Goal: Information Seeking & Learning: Learn about a topic

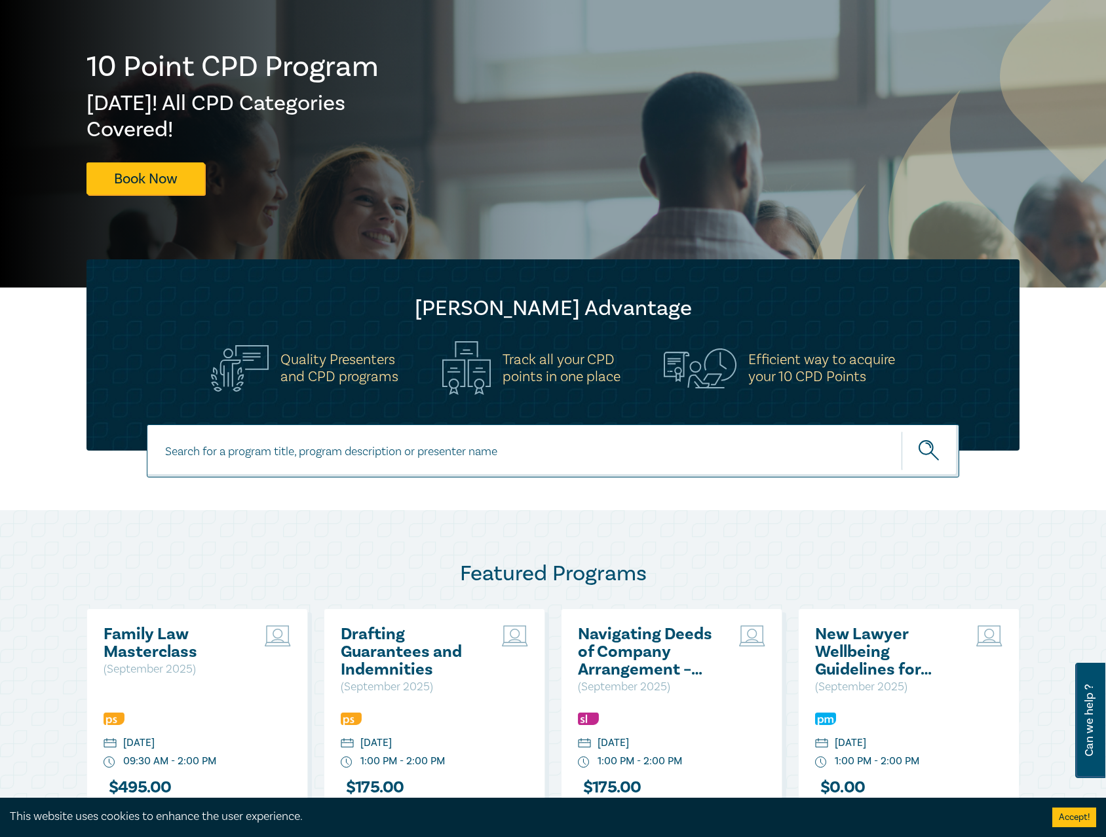
scroll to position [328, 0]
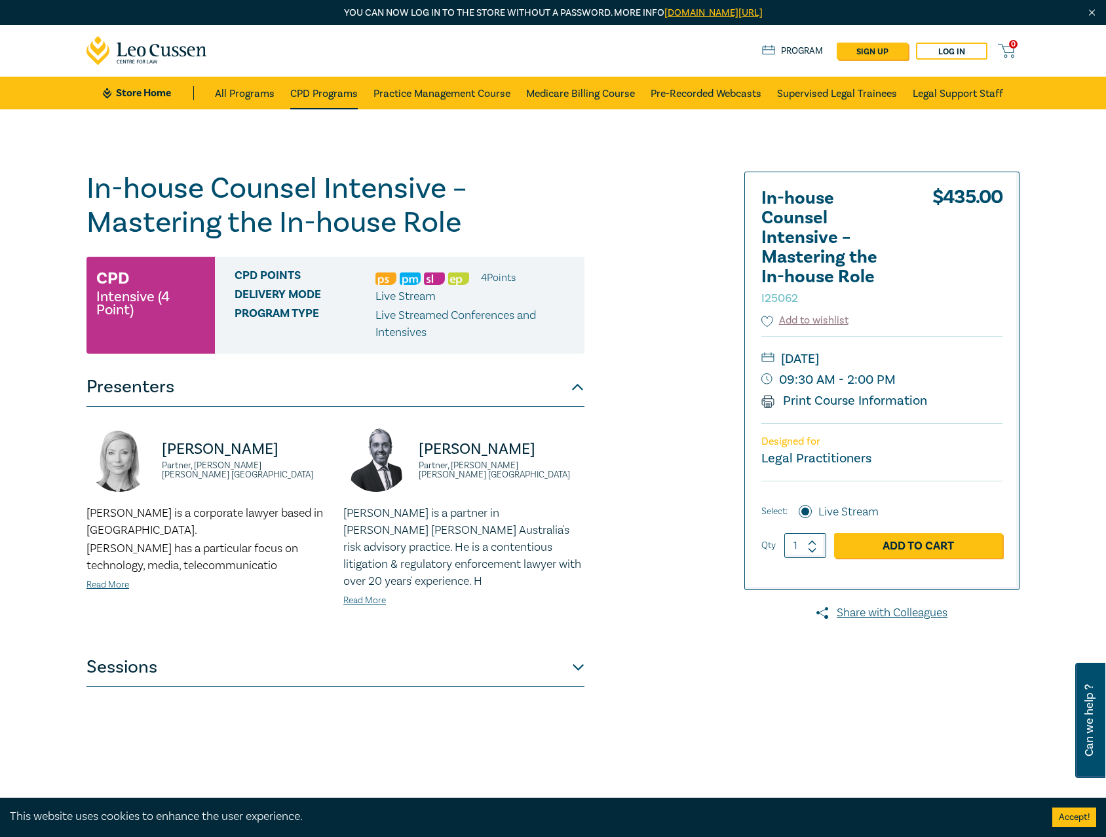
click at [315, 85] on link "CPD Programs" at bounding box center [323, 93] width 67 height 33
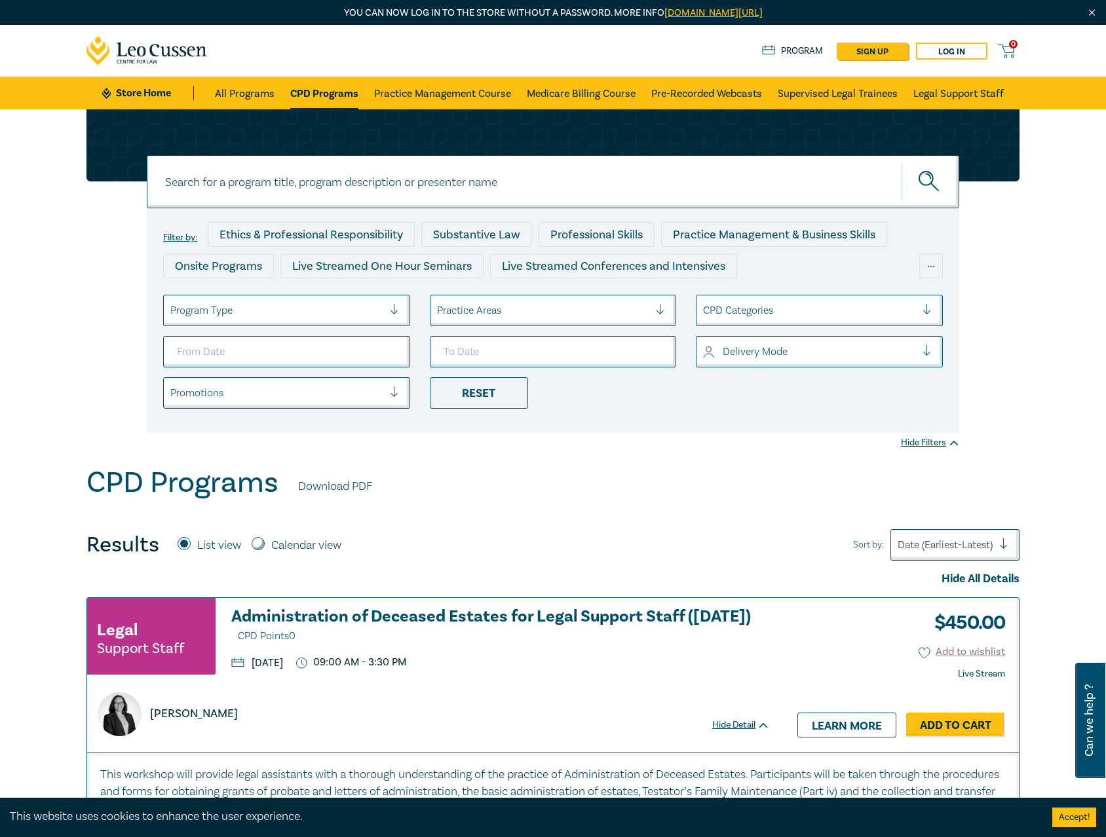
click at [469, 172] on input at bounding box center [553, 181] width 812 height 53
type input "i25058"
click at [901, 162] on button "submit" at bounding box center [930, 182] width 58 height 40
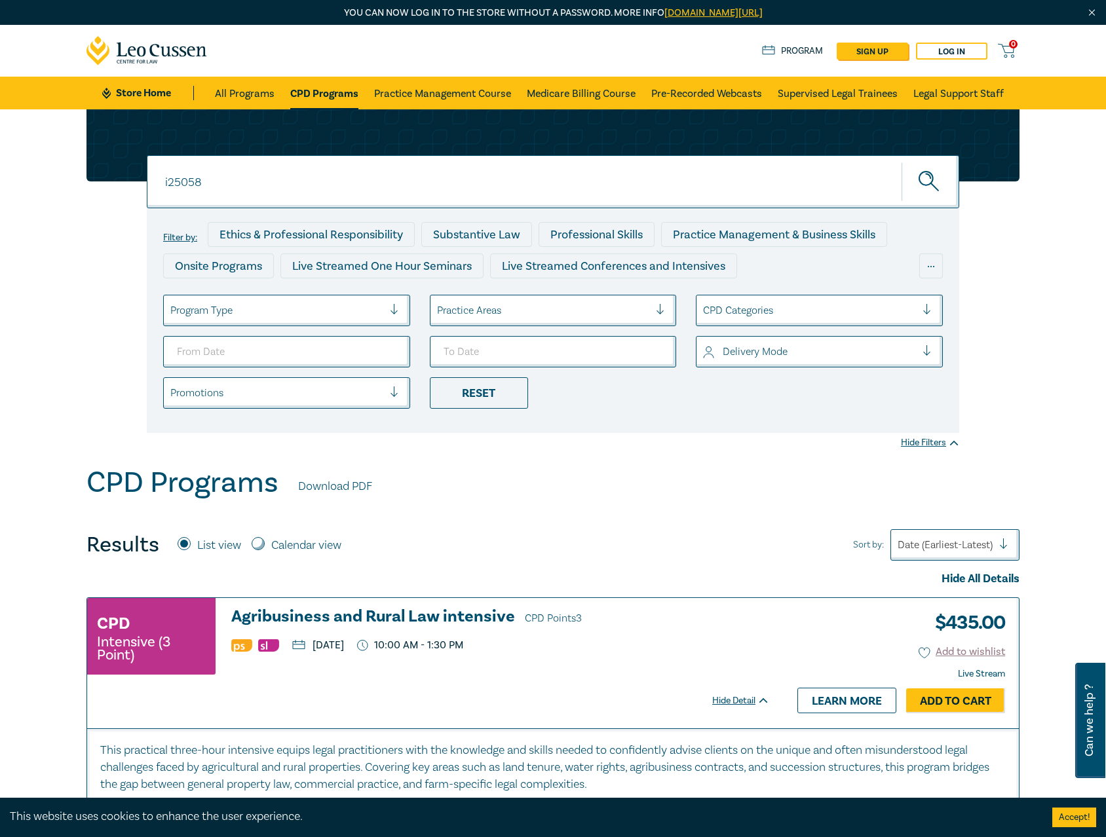
click at [383, 628] on div "CPD Intensive (3 Point) Agribusiness and Rural Law intensive CPD Points 3 [DATE…" at bounding box center [428, 642] width 683 height 69
click at [389, 617] on h3 "Agribusiness and Rural Law intensive CPD Points 3" at bounding box center [500, 618] width 539 height 20
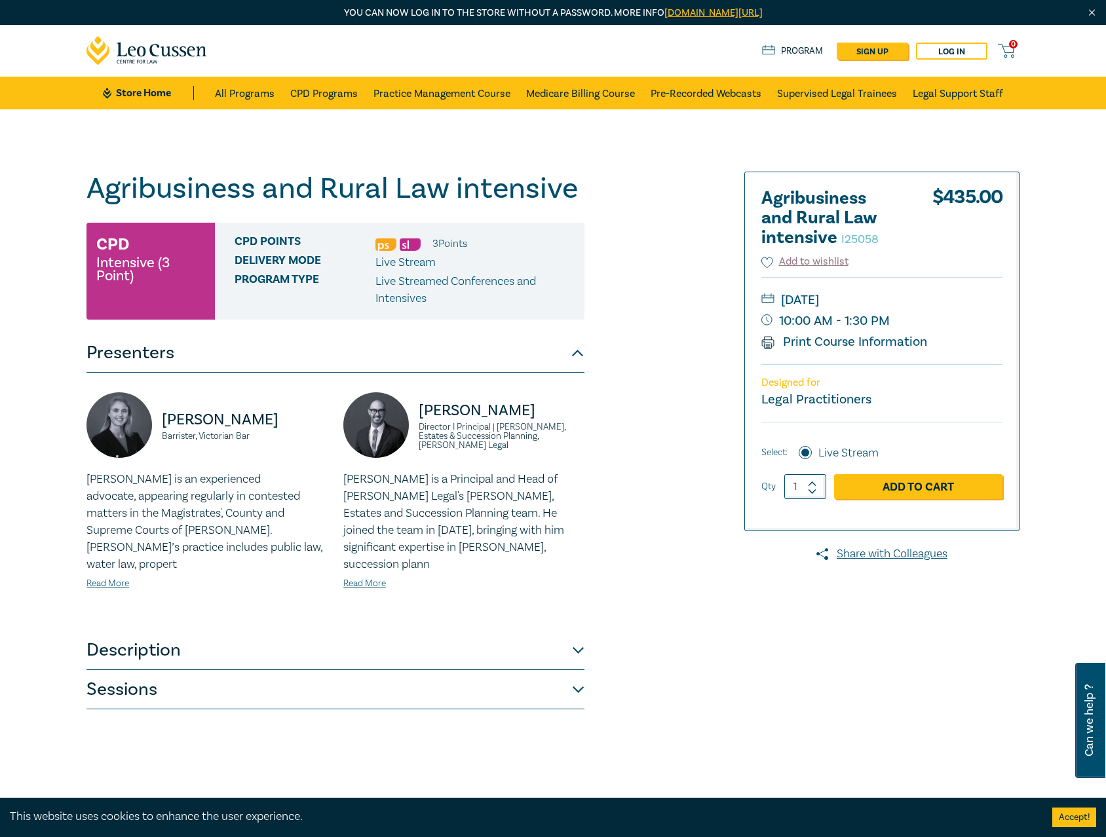
click at [394, 638] on button "Description" at bounding box center [335, 650] width 498 height 39
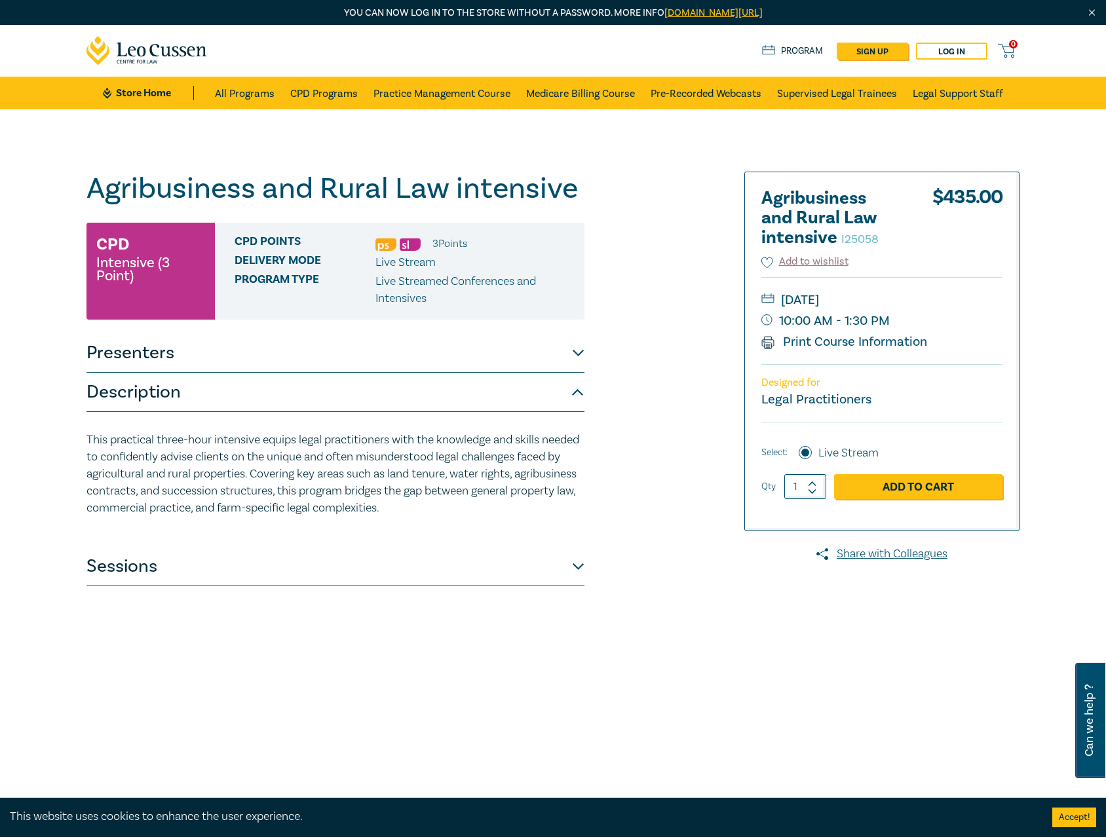
click at [401, 587] on div "Agribusiness and Rural Law intensive I25058 CPD Intensive (3 Point) CPD Points …" at bounding box center [335, 499] width 498 height 655
click at [408, 575] on button "Sessions" at bounding box center [335, 566] width 498 height 39
